Goal: Transaction & Acquisition: Purchase product/service

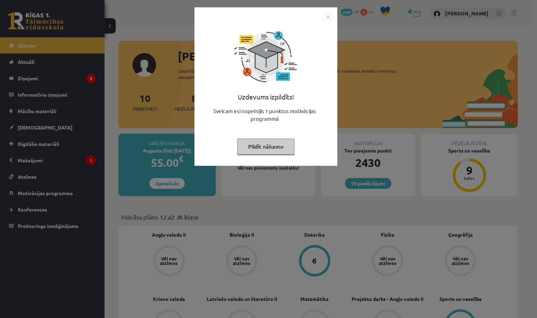
click at [329, 16] on img "Close" at bounding box center [328, 17] width 10 height 10
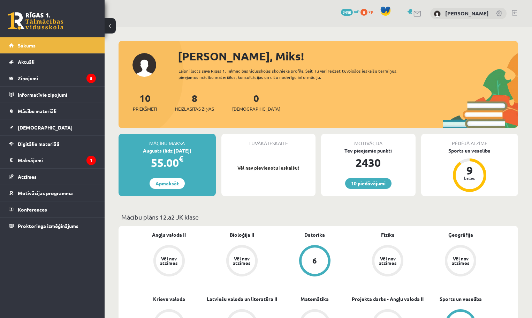
click at [165, 184] on link "Apmaksāt" at bounding box center [167, 183] width 35 height 11
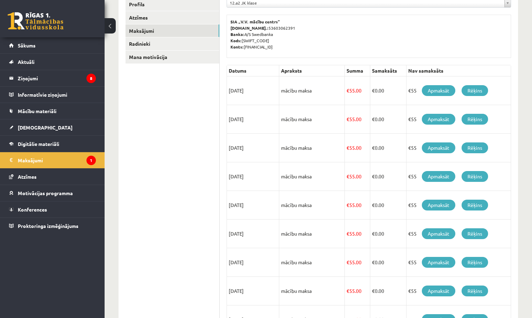
scroll to position [70, 0]
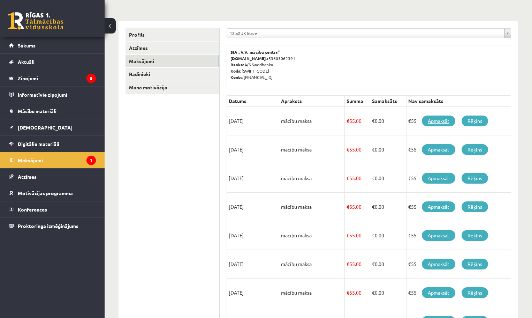
click at [435, 118] on link "Apmaksāt" at bounding box center [438, 120] width 33 height 11
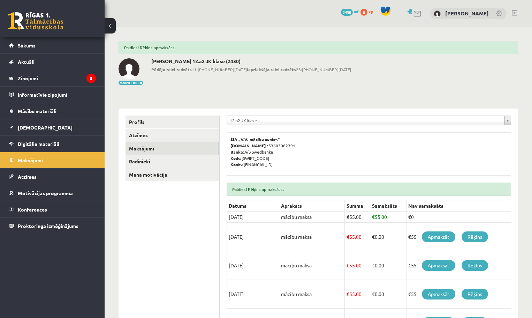
click at [527, 215] on div "**********" at bounding box center [318, 278] width 427 height 502
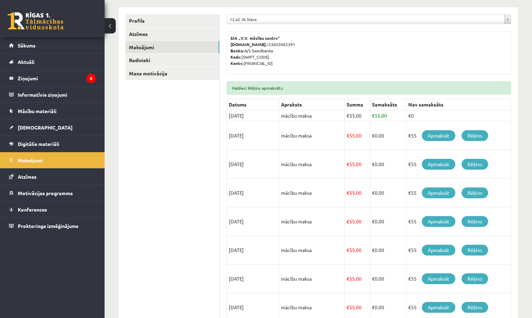
scroll to position [105, 0]
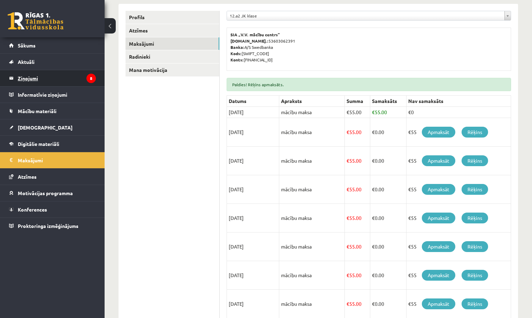
click at [37, 76] on legend "Ziņojumi 8" at bounding box center [57, 78] width 78 height 16
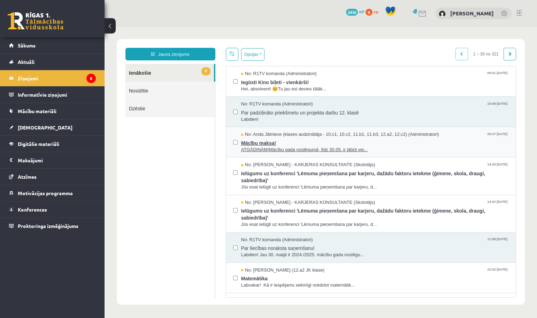
click at [266, 143] on span "Mācību maksa!" at bounding box center [375, 142] width 268 height 9
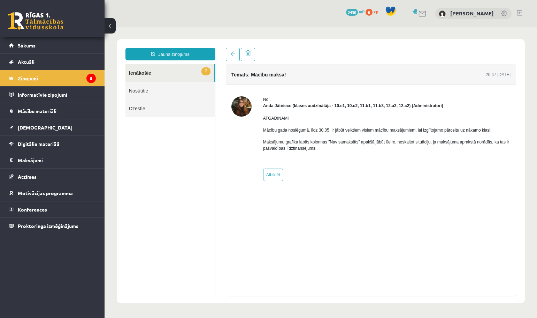
click at [51, 81] on legend "Ziņojumi 8" at bounding box center [57, 78] width 78 height 16
